Goal: Find specific page/section: Find specific page/section

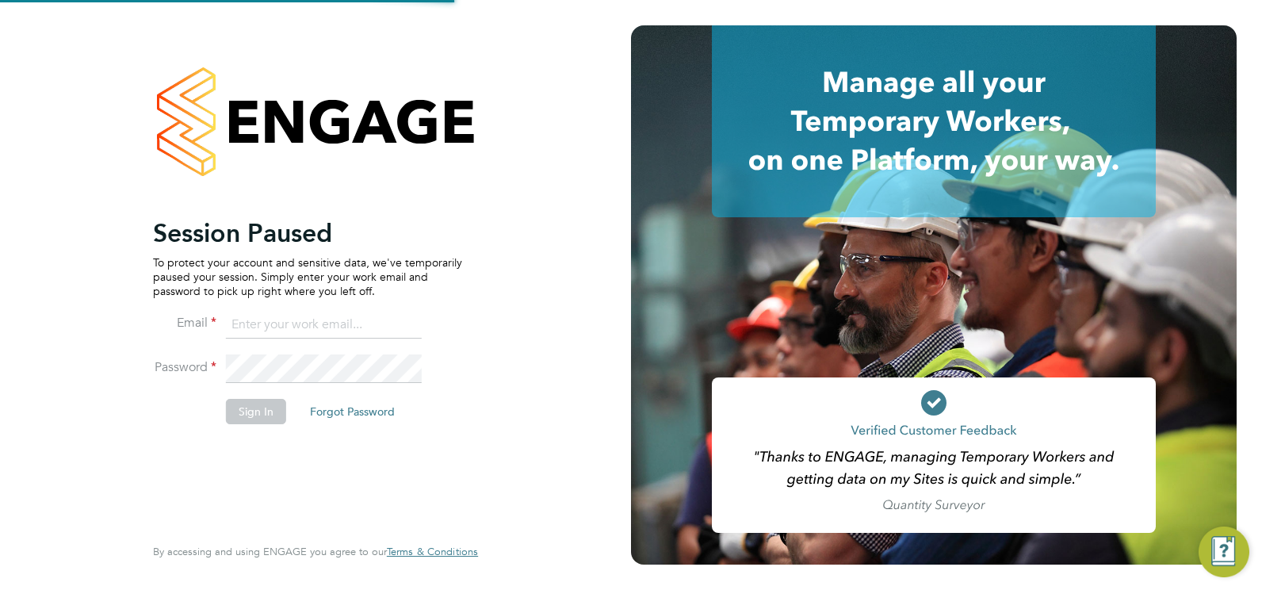
type input "[EMAIL_ADDRESS][DOMAIN_NAME]"
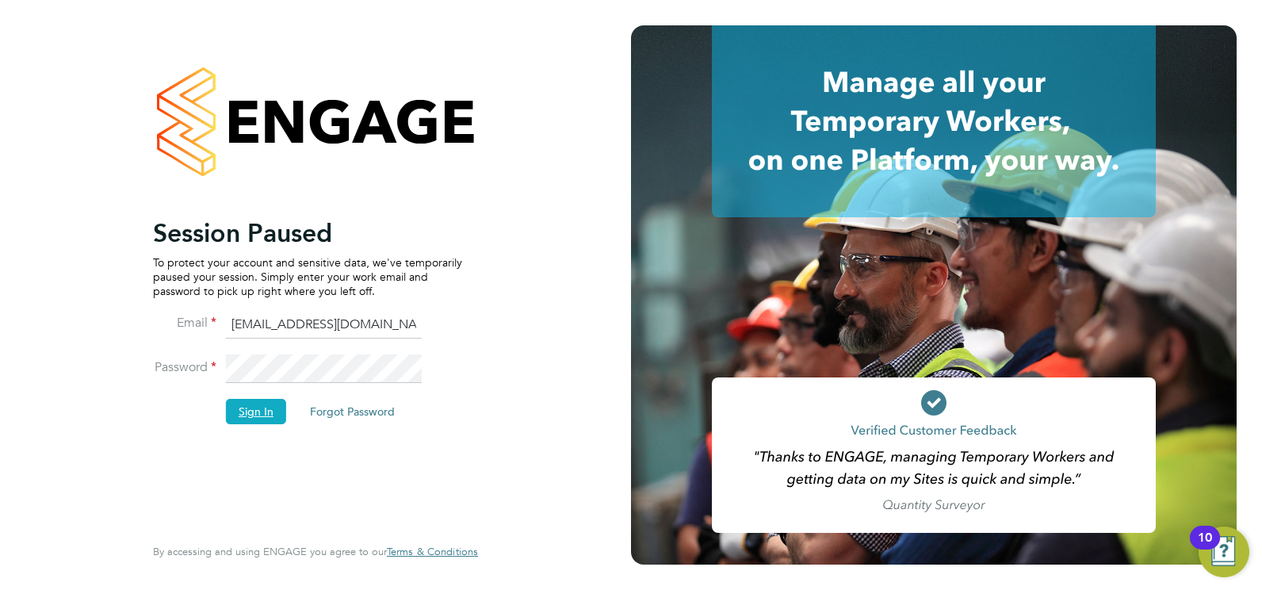
click at [244, 422] on button "Sign In" at bounding box center [256, 411] width 60 height 25
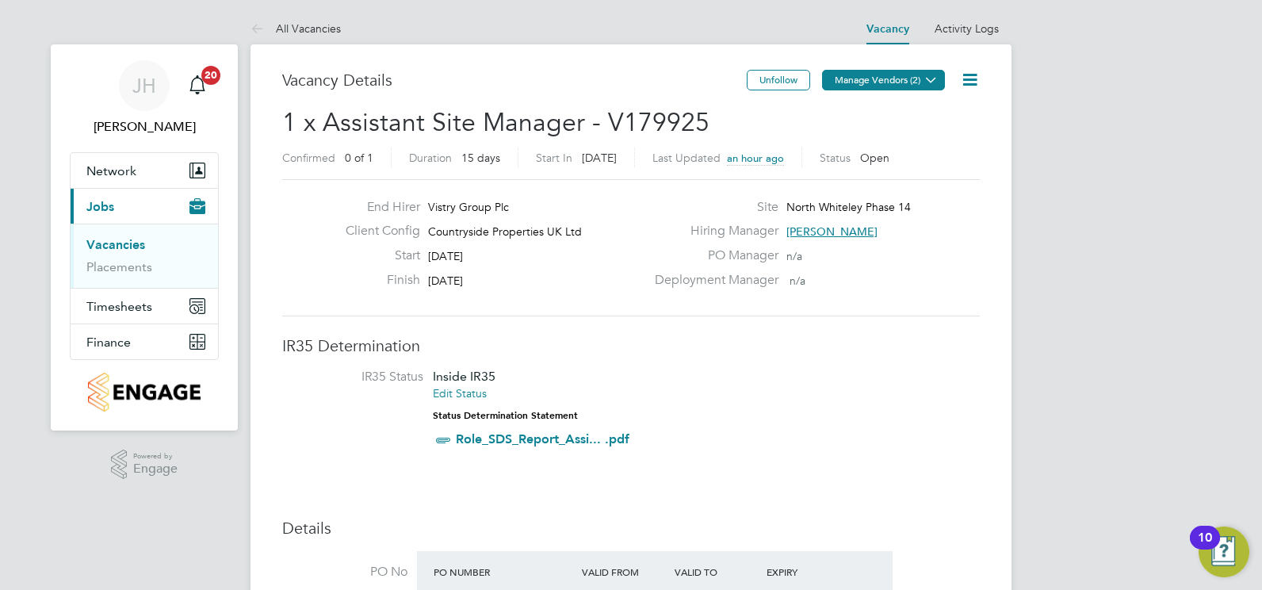
click at [935, 82] on icon at bounding box center [931, 80] width 12 height 12
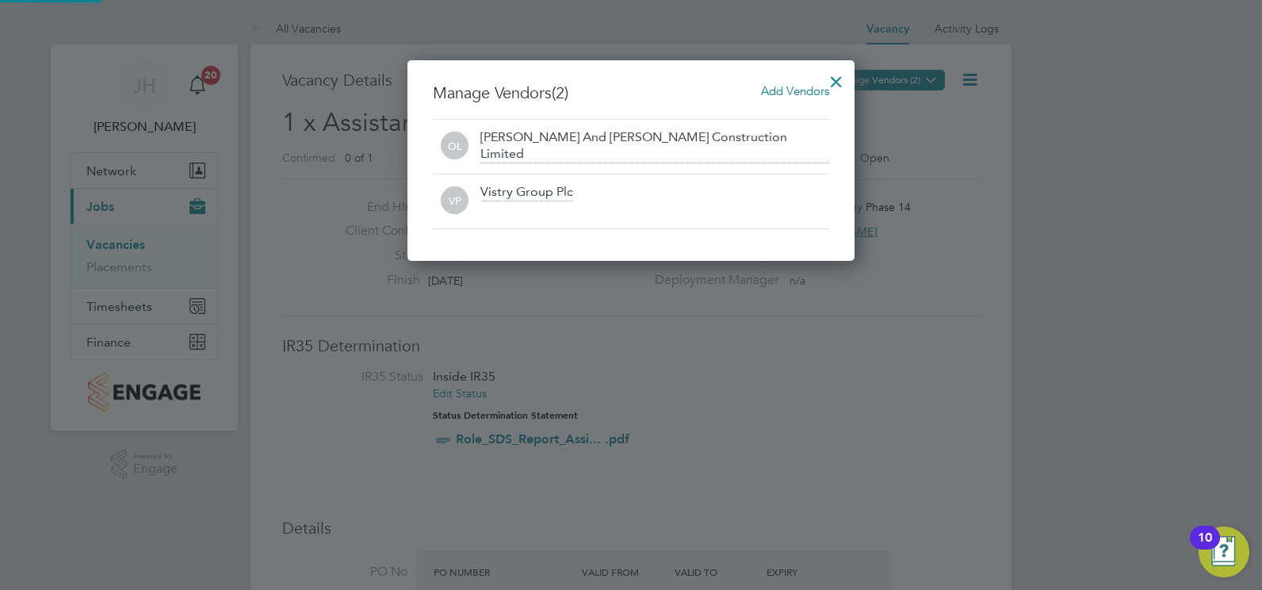
scroll to position [201, 448]
click at [832, 77] on div at bounding box center [836, 77] width 29 height 29
